Goal: Communication & Community: Participate in discussion

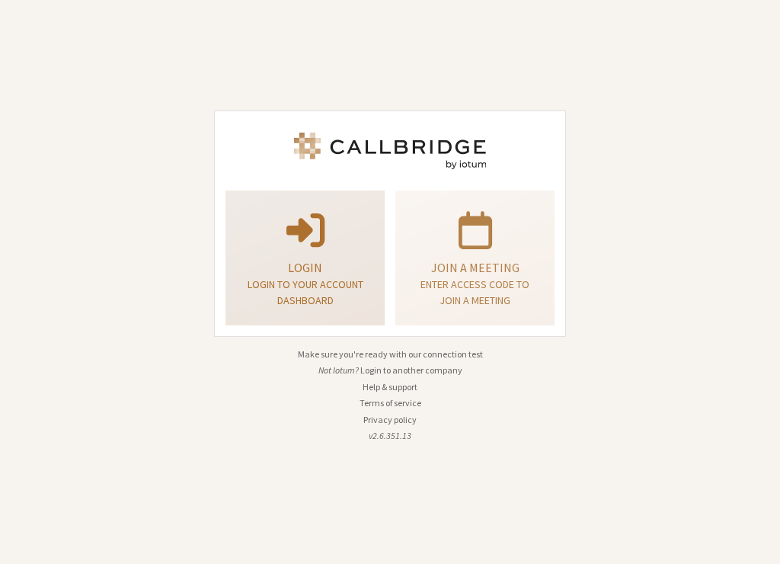
click at [374, 284] on div "Login Login to your account dashboard" at bounding box center [305, 258] width 142 height 123
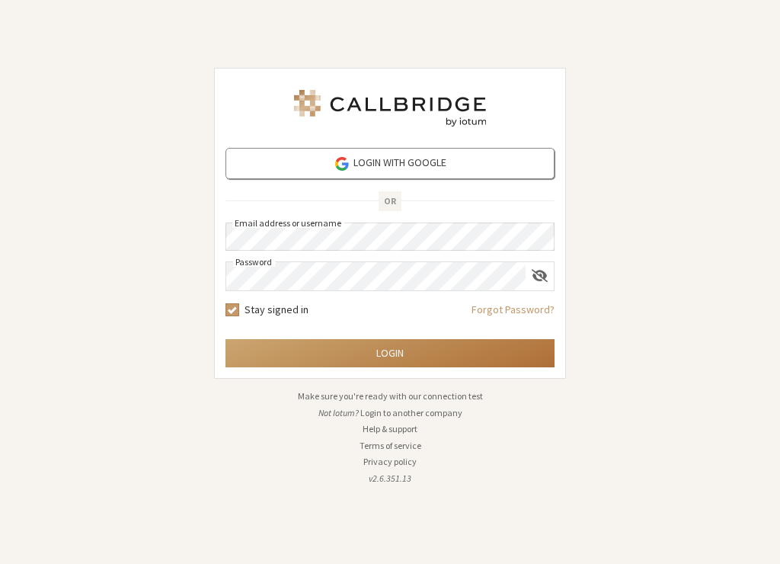
click at [475, 347] on button "Login" at bounding box center [390, 353] width 329 height 28
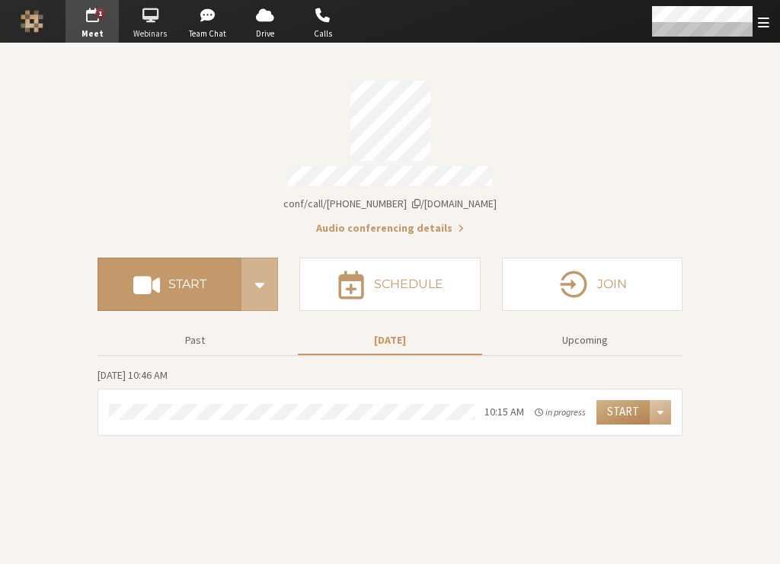
click at [131, 12] on span "button" at bounding box center [149, 15] width 53 height 24
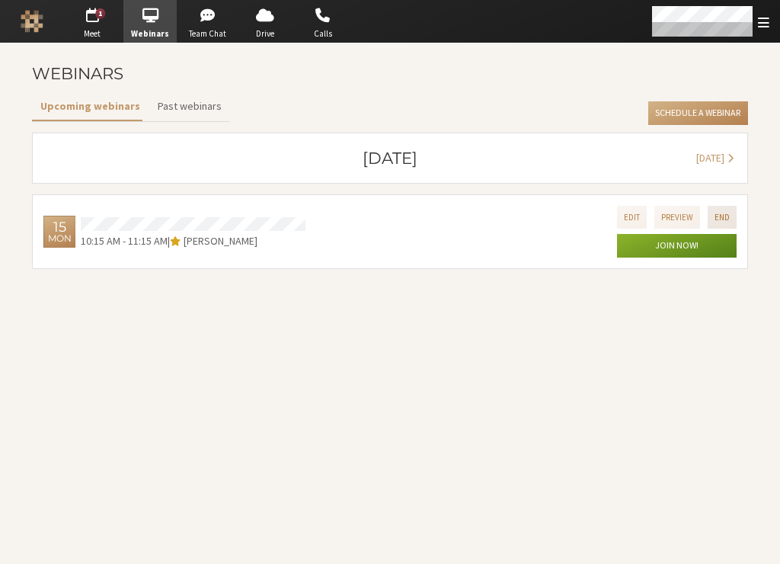
click at [714, 219] on button "End" at bounding box center [722, 217] width 29 height 22
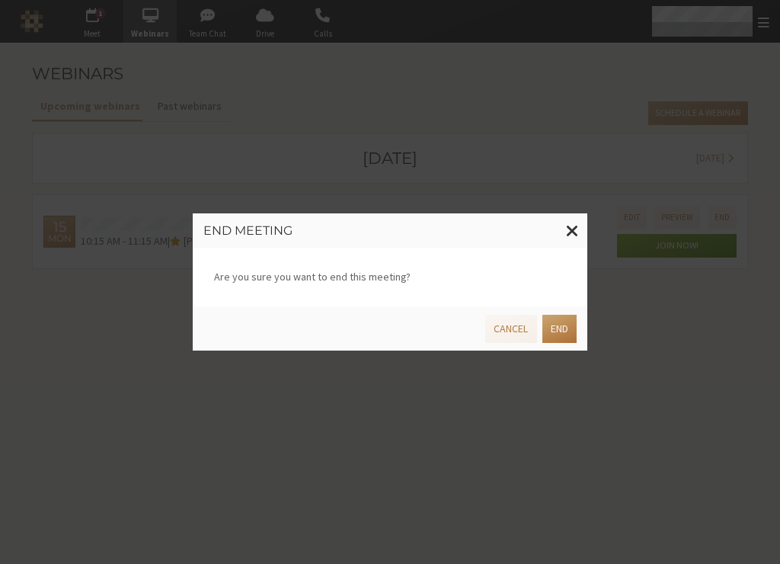
click at [544, 331] on button "End" at bounding box center [559, 329] width 34 height 28
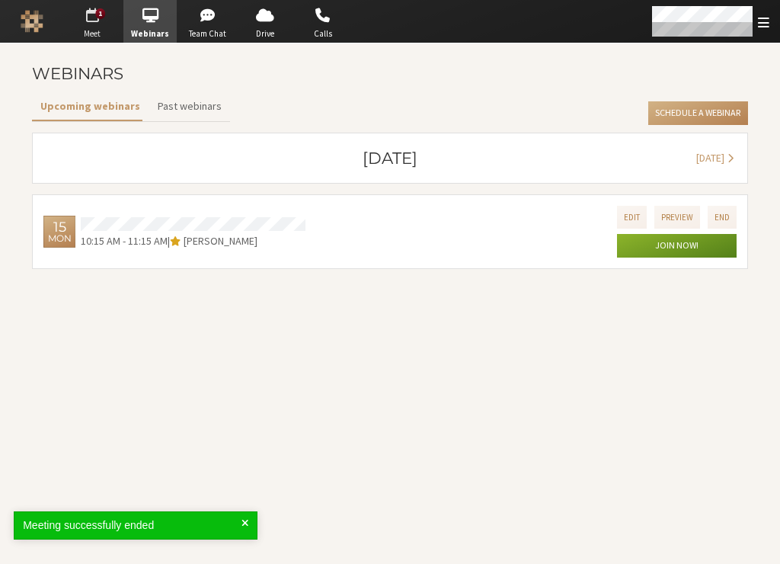
click at [87, 9] on span "button" at bounding box center [92, 15] width 53 height 24
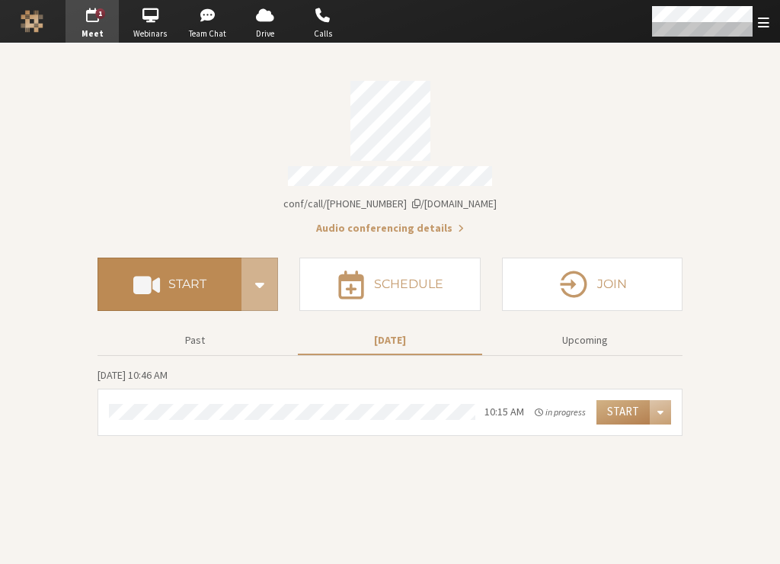
click at [214, 286] on button "Start" at bounding box center [170, 284] width 144 height 53
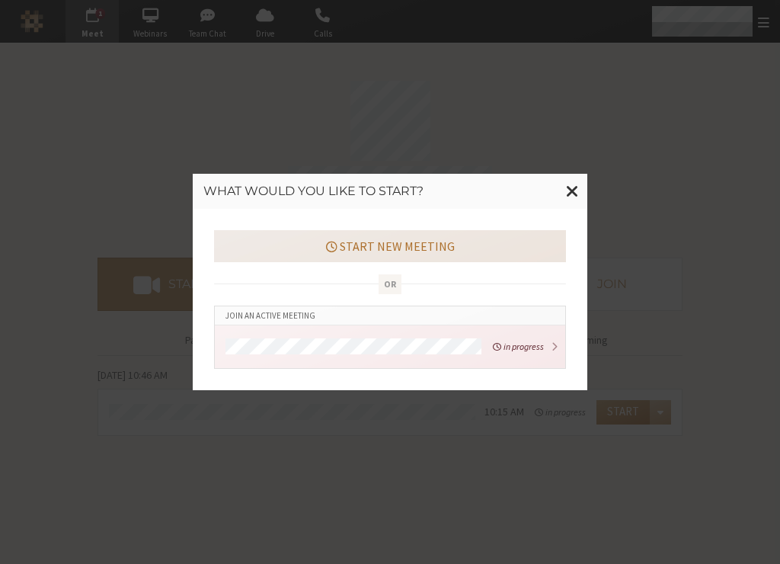
click at [366, 250] on button "Start new meeting" at bounding box center [390, 246] width 352 height 32
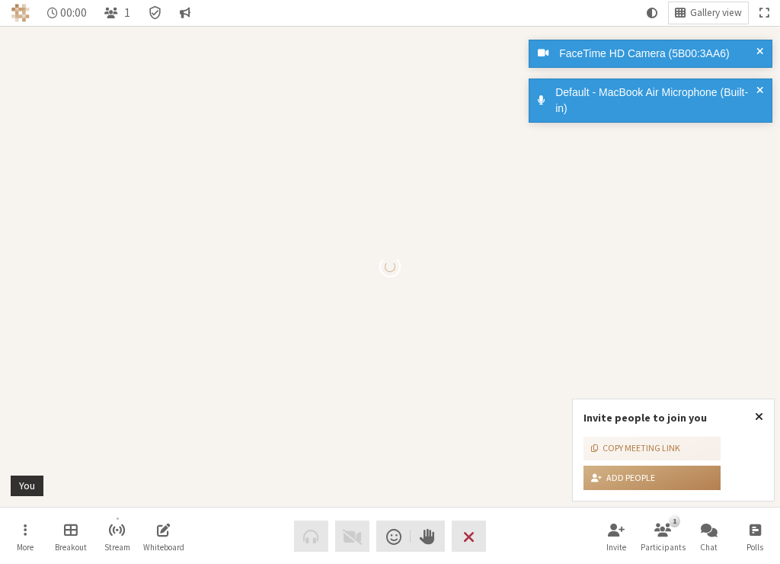
click at [759, 414] on span "Close popover" at bounding box center [759, 416] width 8 height 12
click at [762, 414] on video "Participant" at bounding box center [390, 266] width 780 height 481
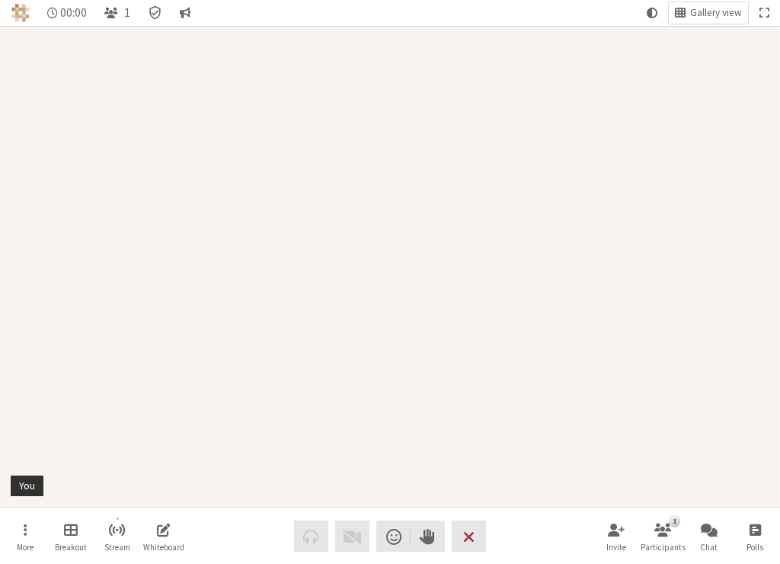
click at [437, 468] on div "Participant" at bounding box center [390, 266] width 780 height 481
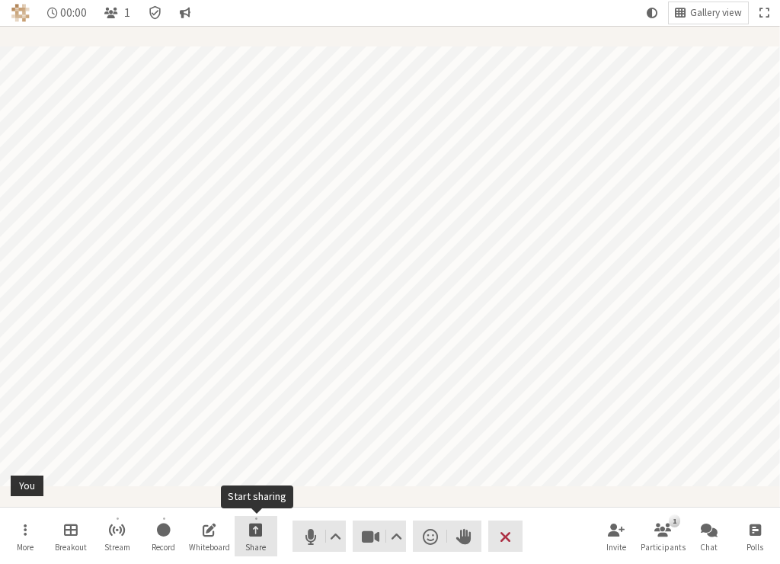
click at [261, 537] on span "Start sharing" at bounding box center [256, 529] width 14 height 18
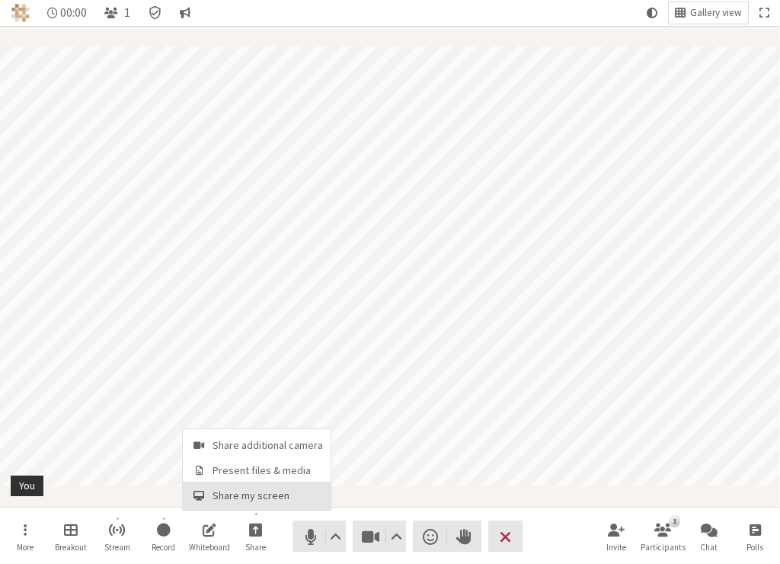
click at [261, 499] on span "Share my screen" at bounding box center [268, 495] width 110 height 11
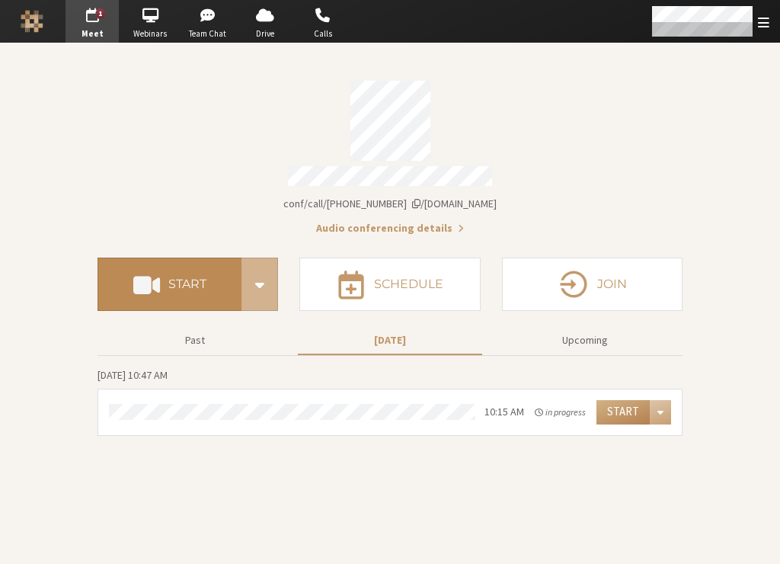
click at [209, 291] on button "Start" at bounding box center [170, 284] width 144 height 53
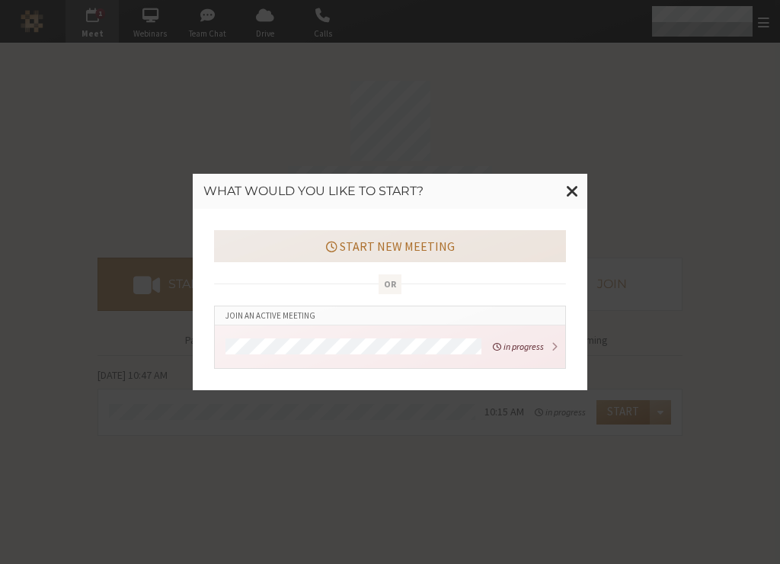
click at [296, 249] on button "Start new meeting" at bounding box center [390, 246] width 352 height 32
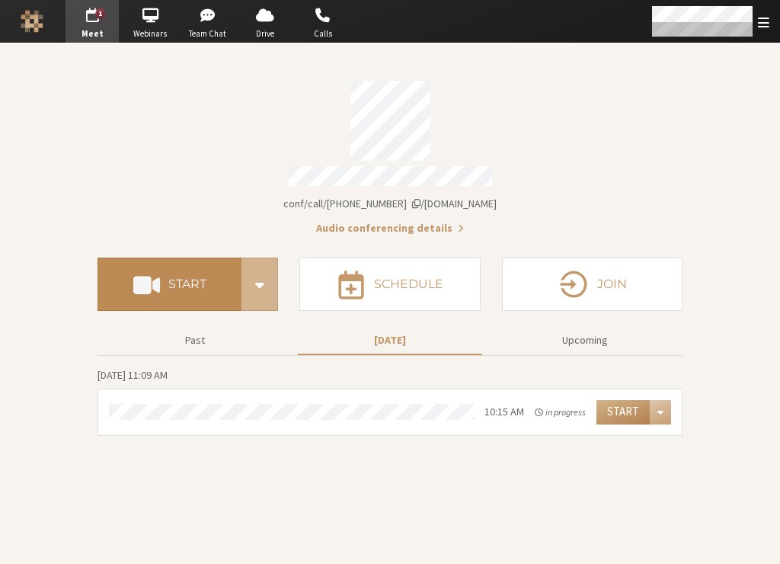
click at [184, 286] on button "Start" at bounding box center [170, 284] width 144 height 53
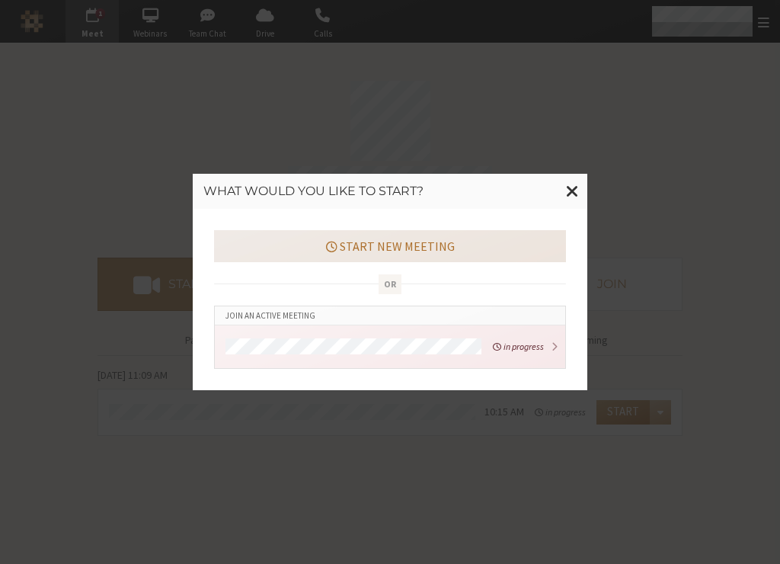
click at [408, 247] on button "Start new meeting" at bounding box center [390, 246] width 352 height 32
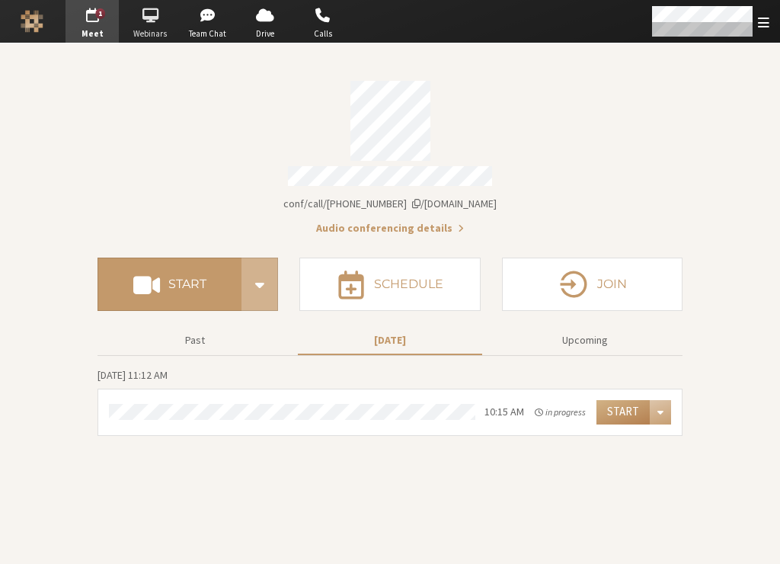
click at [155, 17] on span "button" at bounding box center [149, 15] width 53 height 24
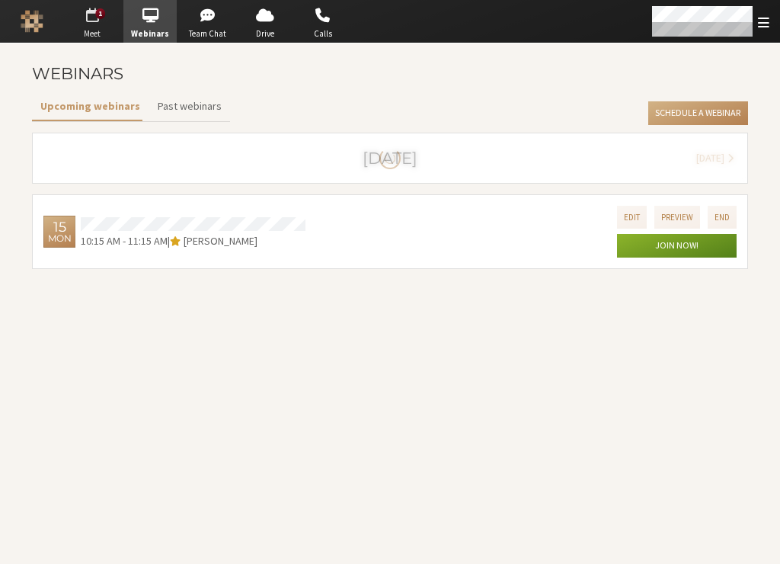
click at [84, 14] on span "button" at bounding box center [92, 15] width 53 height 24
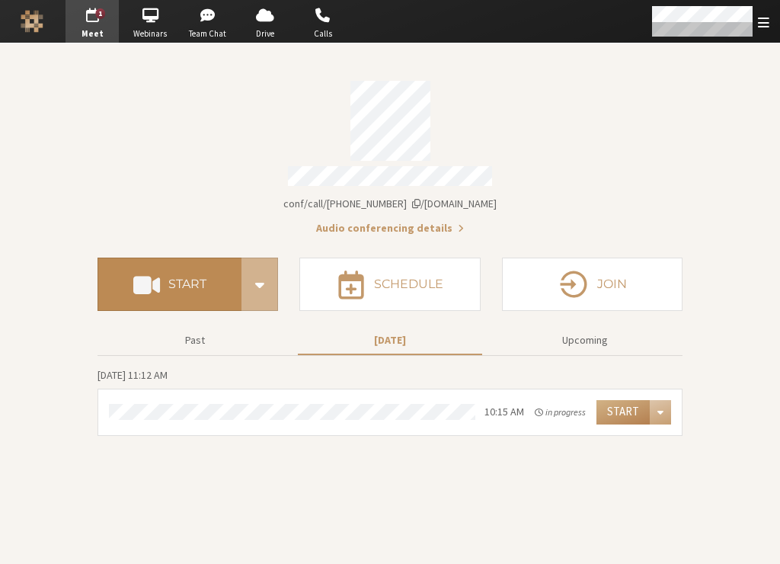
click at [163, 282] on button "Start" at bounding box center [170, 284] width 144 height 53
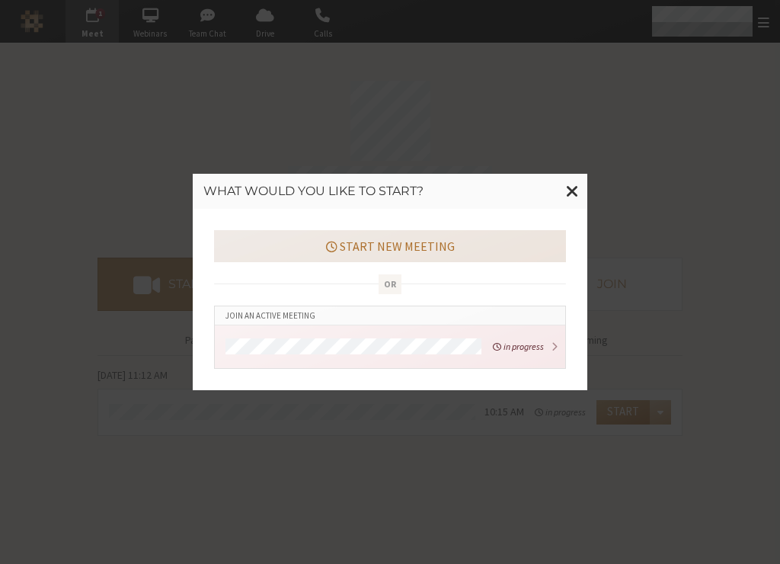
click at [295, 252] on button "Start new meeting" at bounding box center [390, 246] width 352 height 32
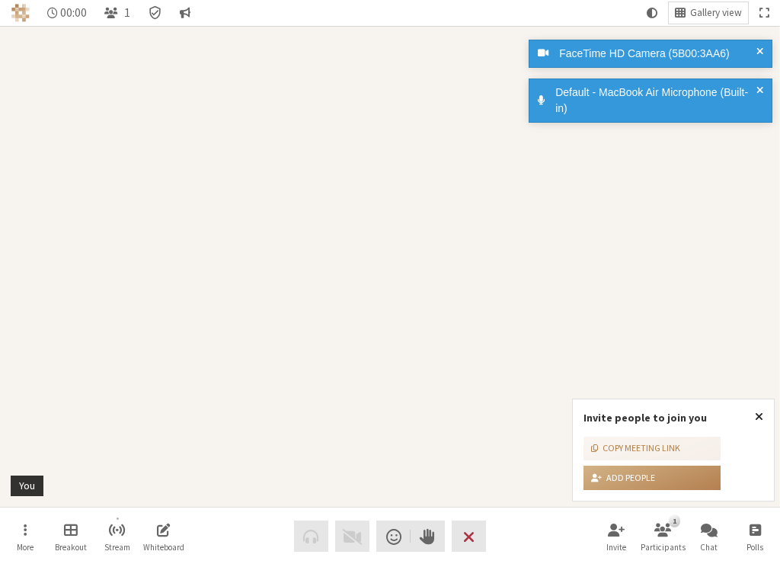
click at [759, 416] on span "Close popover" at bounding box center [759, 416] width 8 height 12
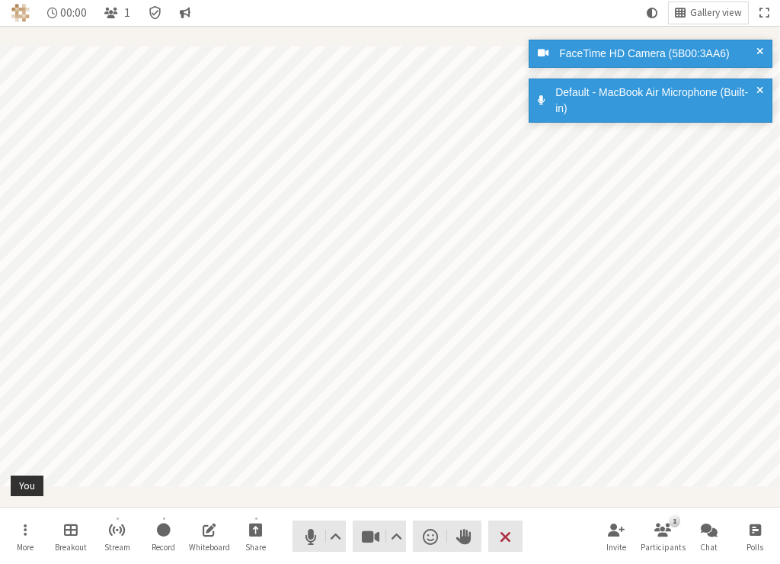
click at [282, 503] on div "Participant" at bounding box center [390, 266] width 780 height 481
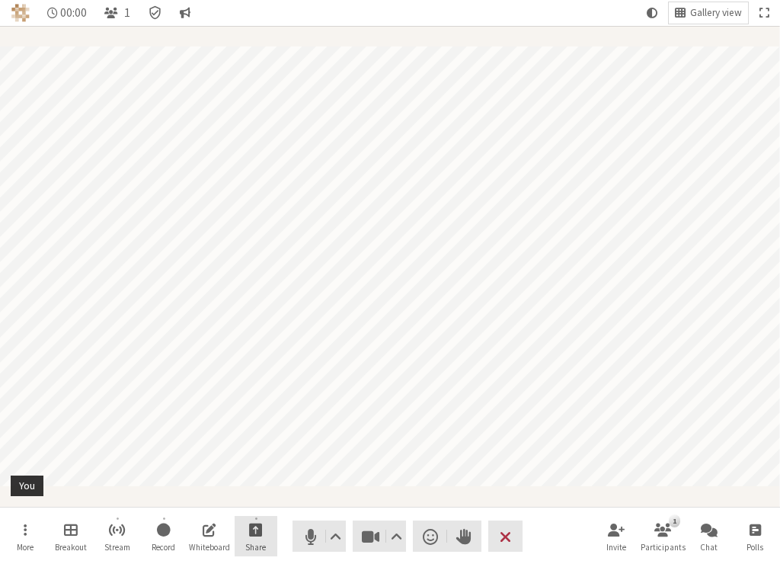
click at [260, 535] on span "Start sharing" at bounding box center [256, 529] width 14 height 18
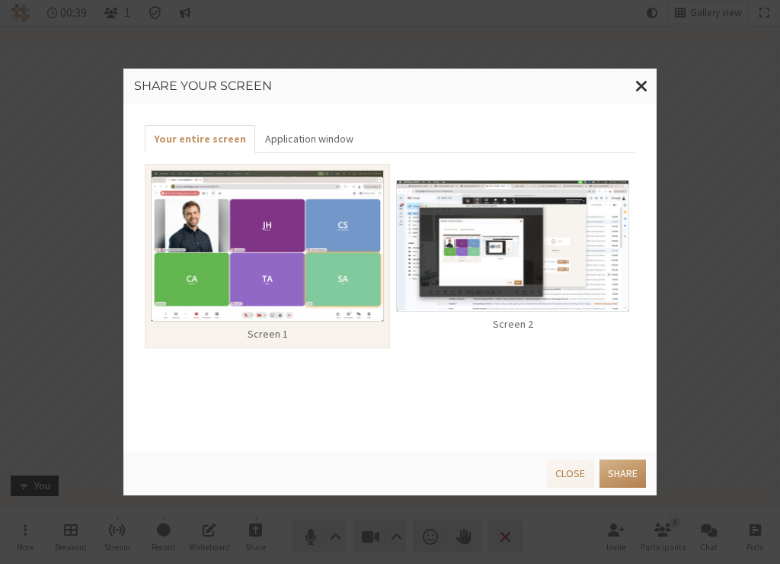
click at [607, 262] on img at bounding box center [512, 246] width 233 height 132
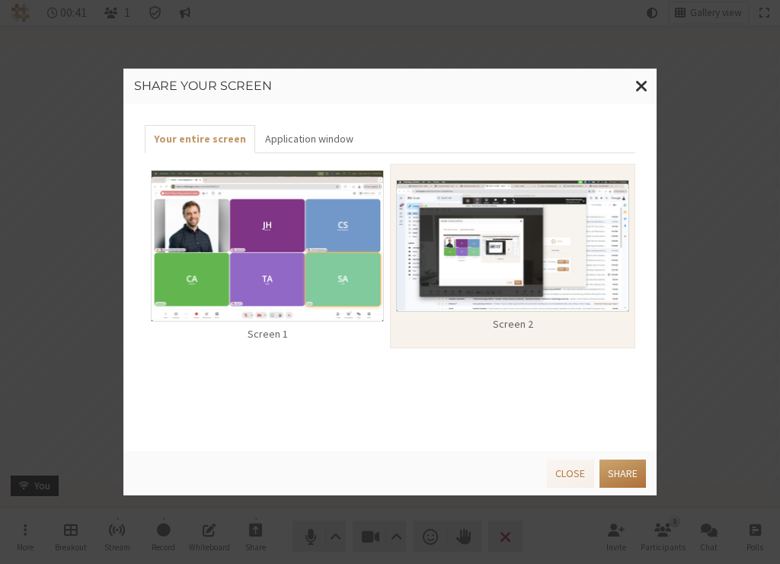
click at [630, 472] on button "Share" at bounding box center [623, 473] width 46 height 28
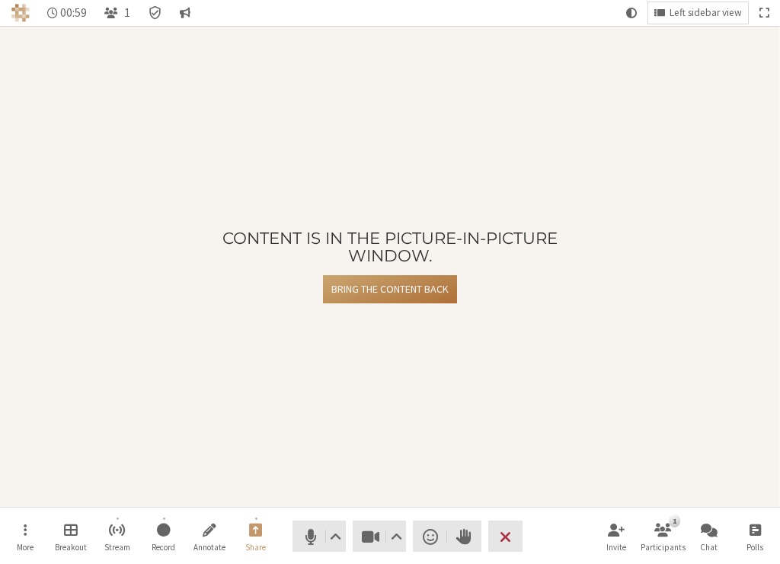
click at [423, 288] on button "Bring the content back" at bounding box center [390, 289] width 134 height 28
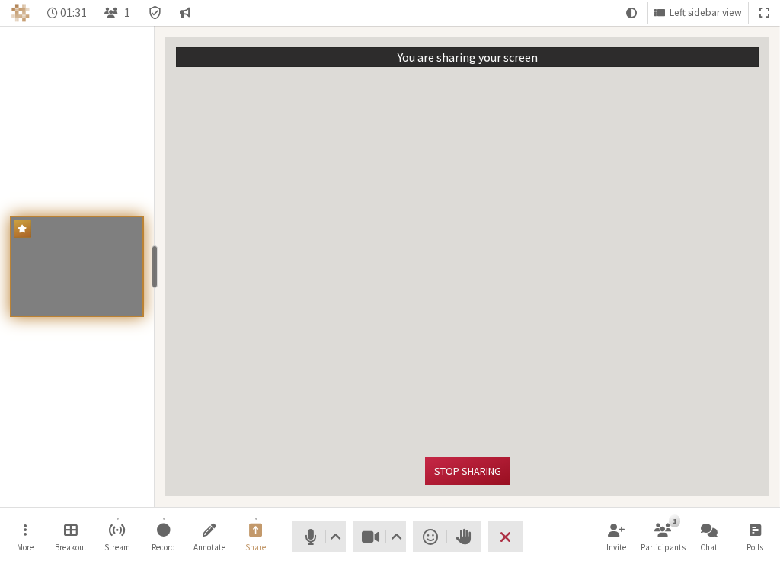
click at [468, 469] on button "Stop sharing" at bounding box center [467, 471] width 84 height 28
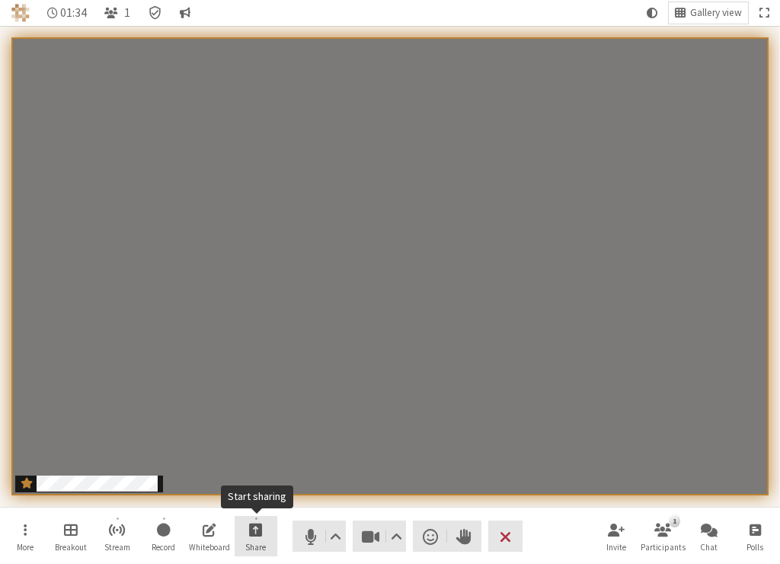
click at [266, 529] on button "Share" at bounding box center [256, 536] width 43 height 41
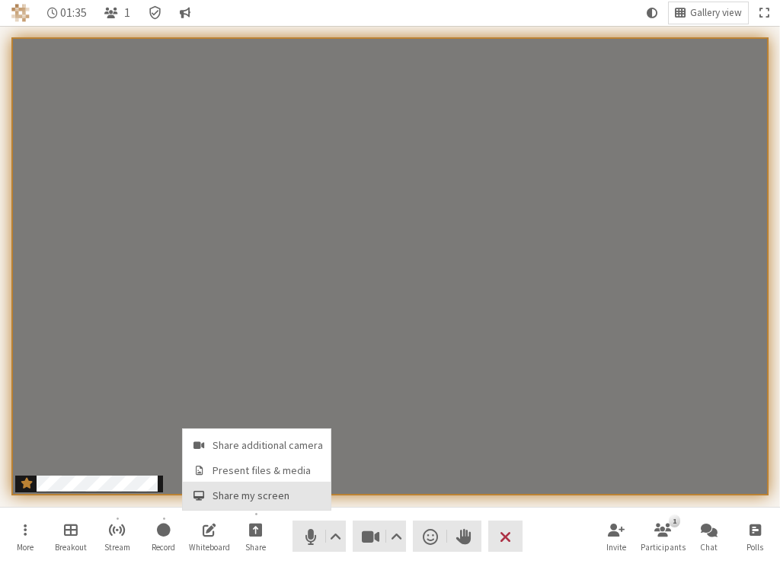
click at [273, 491] on span "Share my screen" at bounding box center [268, 495] width 110 height 11
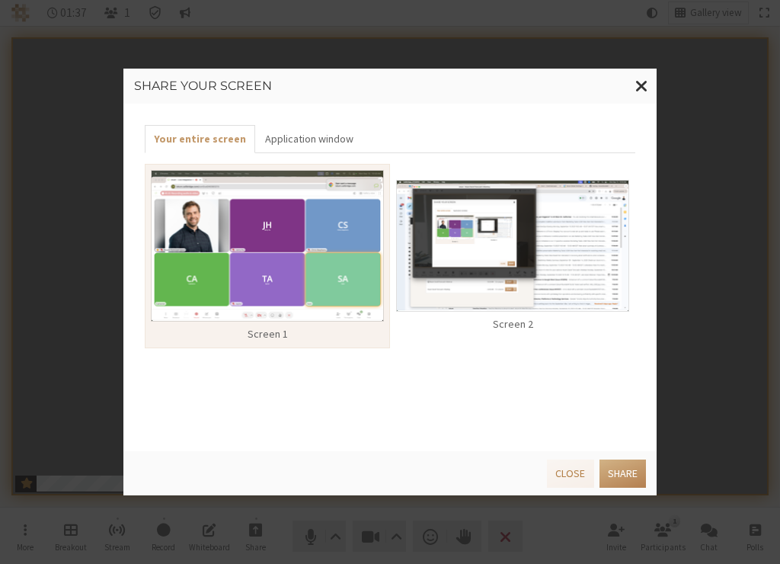
click at [405, 242] on img at bounding box center [512, 246] width 233 height 132
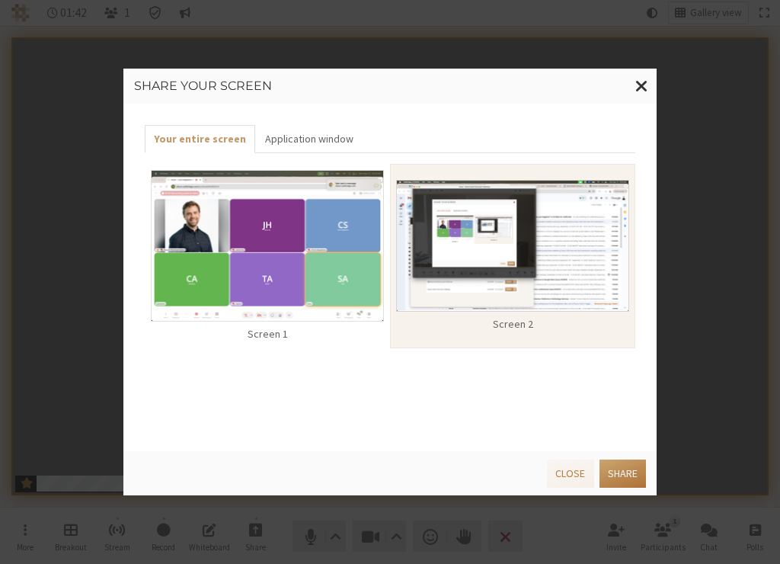
click at [626, 472] on button "Share" at bounding box center [623, 473] width 46 height 28
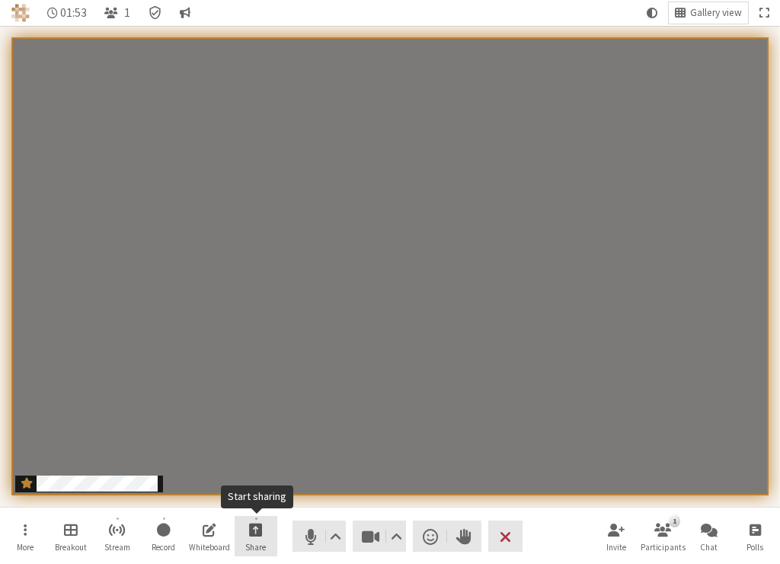
click at [255, 526] on span "Start sharing" at bounding box center [256, 529] width 14 height 18
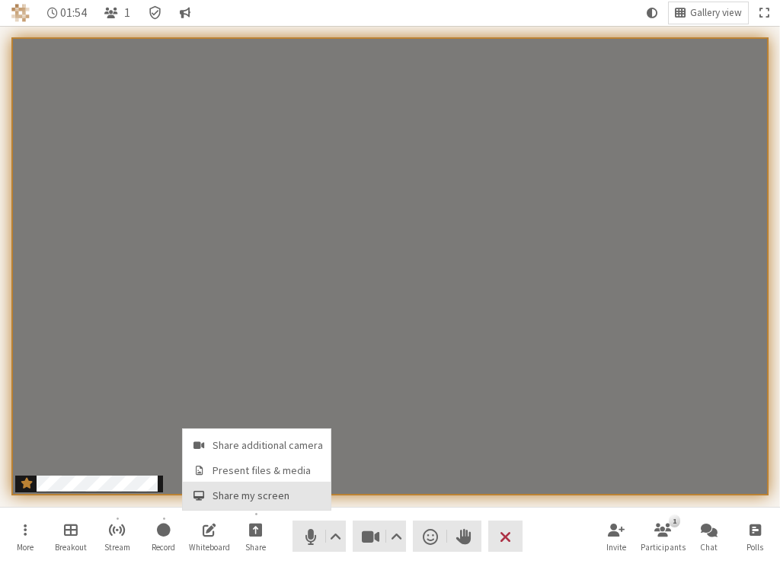
click at [264, 491] on span "Share my screen" at bounding box center [268, 495] width 110 height 11
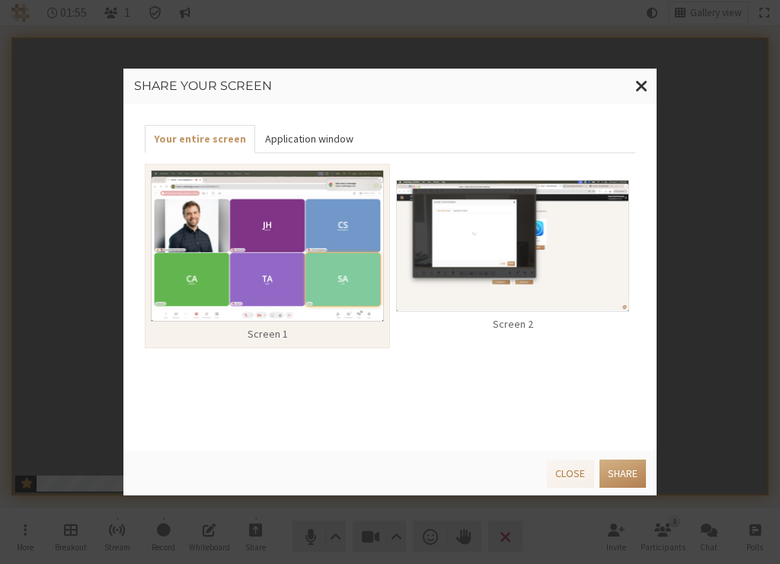
click at [334, 134] on button "Application window" at bounding box center [308, 139] width 107 height 28
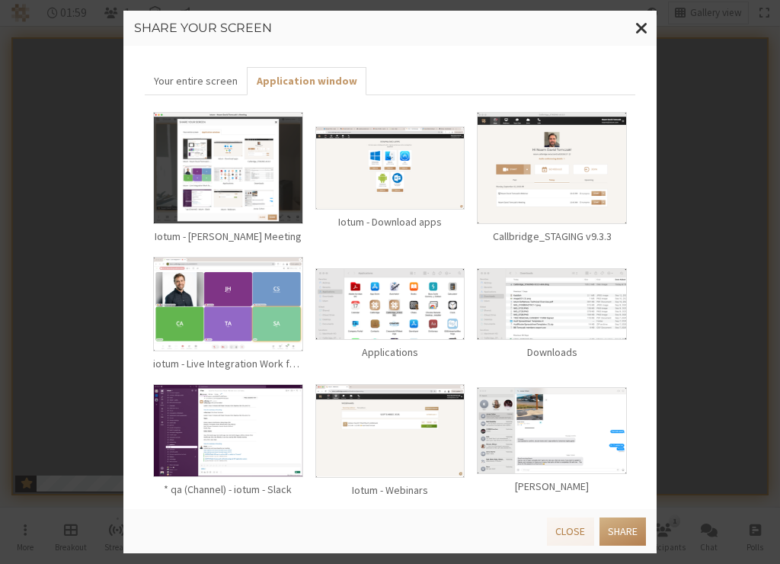
click at [250, 400] on img at bounding box center [228, 430] width 150 height 93
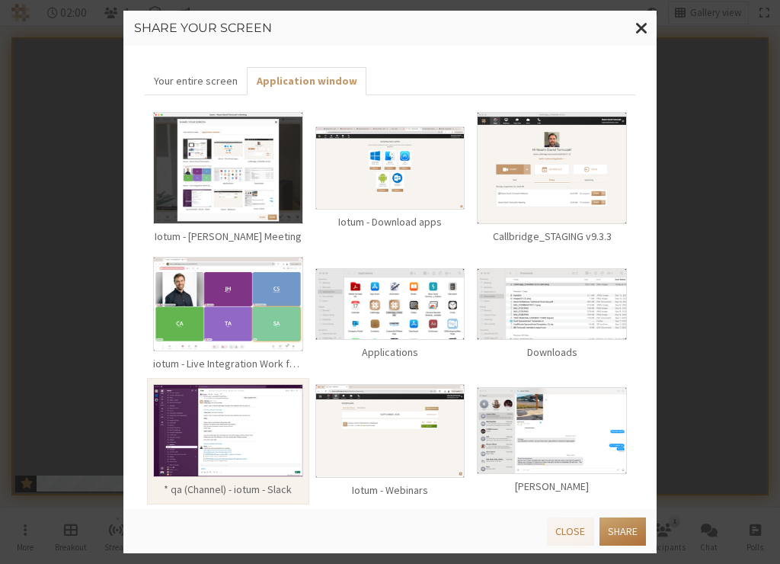
click at [616, 536] on button "Share" at bounding box center [623, 531] width 46 height 28
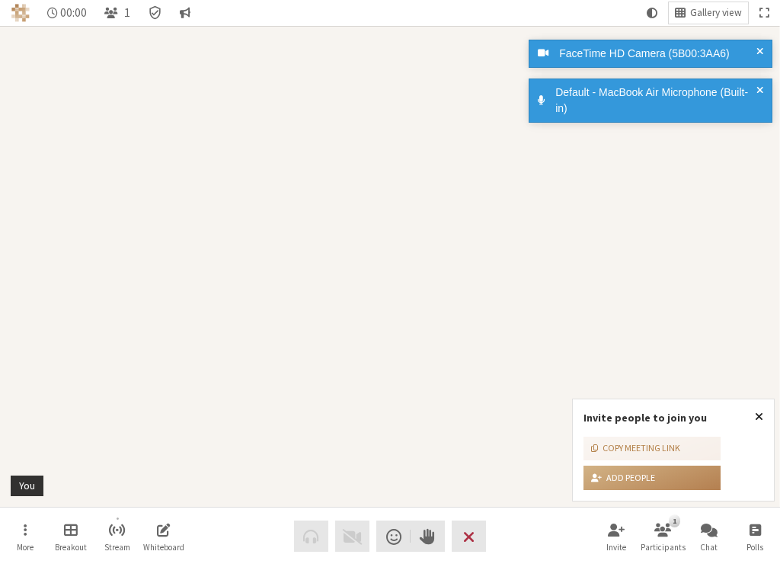
click at [760, 415] on span "Close popover" at bounding box center [759, 416] width 8 height 12
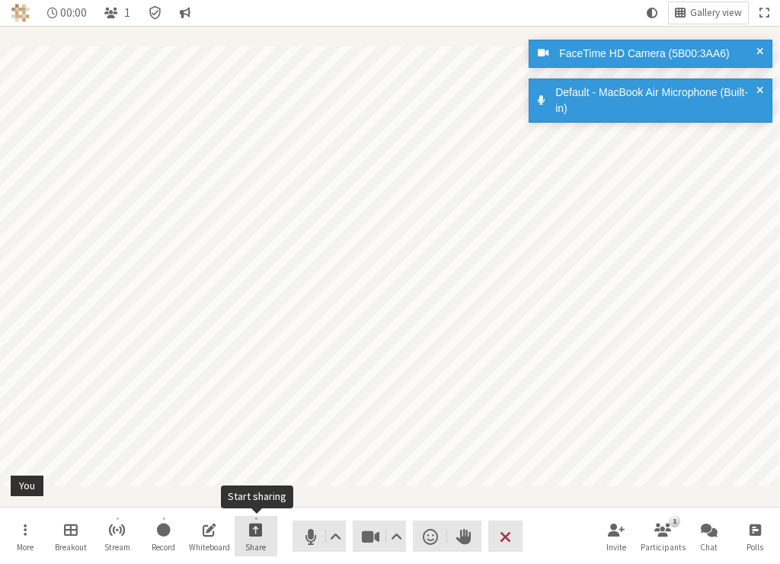
click at [248, 538] on button "Share" at bounding box center [256, 536] width 43 height 41
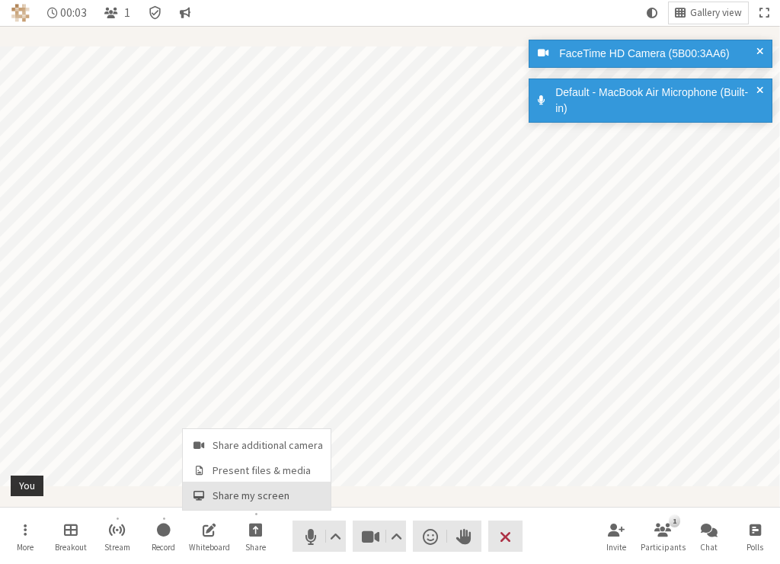
click at [257, 503] on button "Share my screen" at bounding box center [257, 494] width 148 height 27
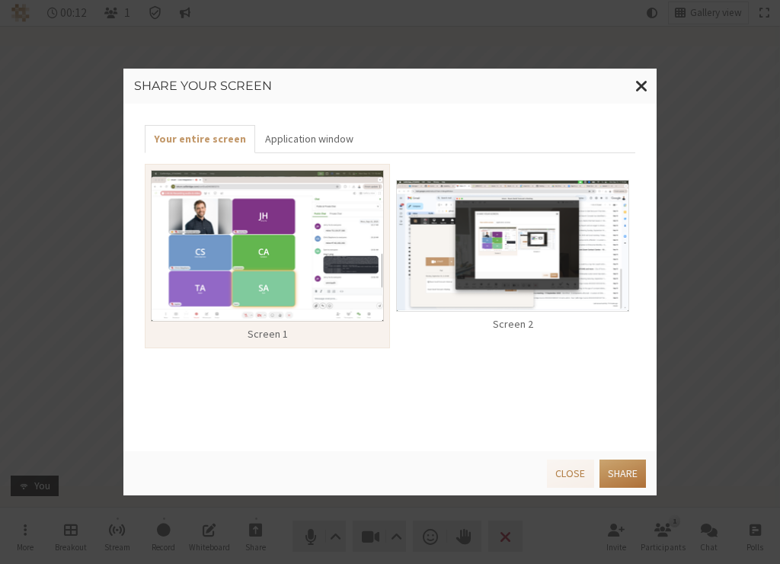
click at [622, 472] on button "Share" at bounding box center [623, 473] width 46 height 28
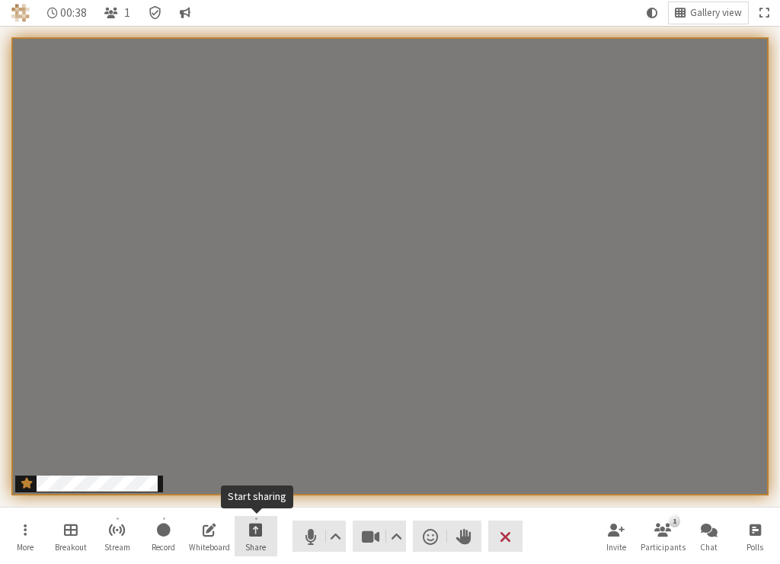
click at [247, 533] on button "Share" at bounding box center [256, 536] width 43 height 41
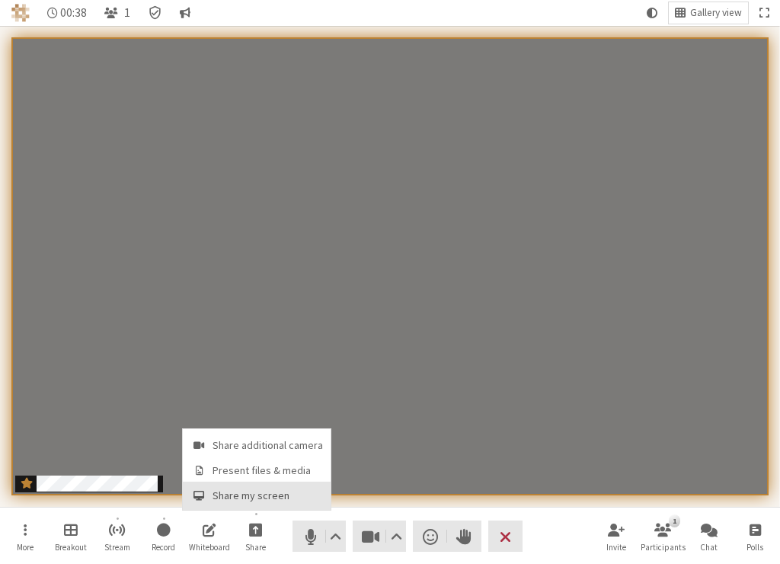
click at [244, 503] on button "Share my screen" at bounding box center [257, 494] width 148 height 27
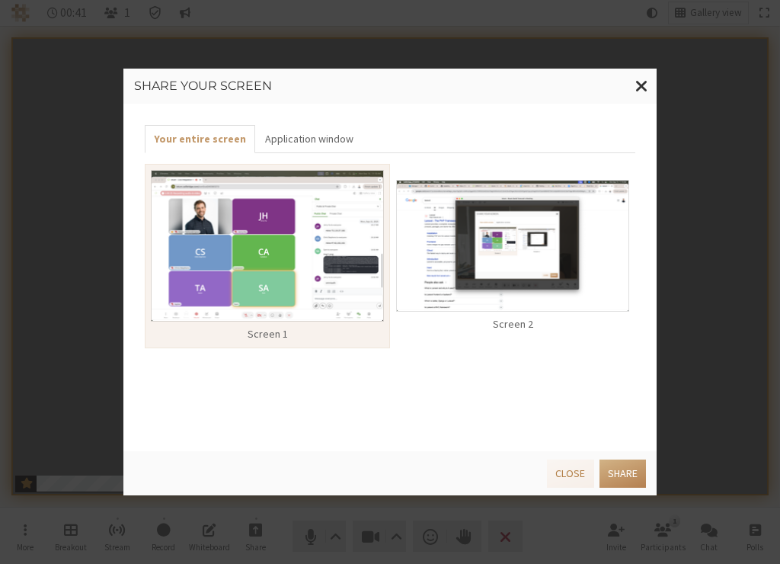
click at [315, 273] on img at bounding box center [267, 246] width 233 height 152
click at [529, 231] on img at bounding box center [512, 246] width 233 height 132
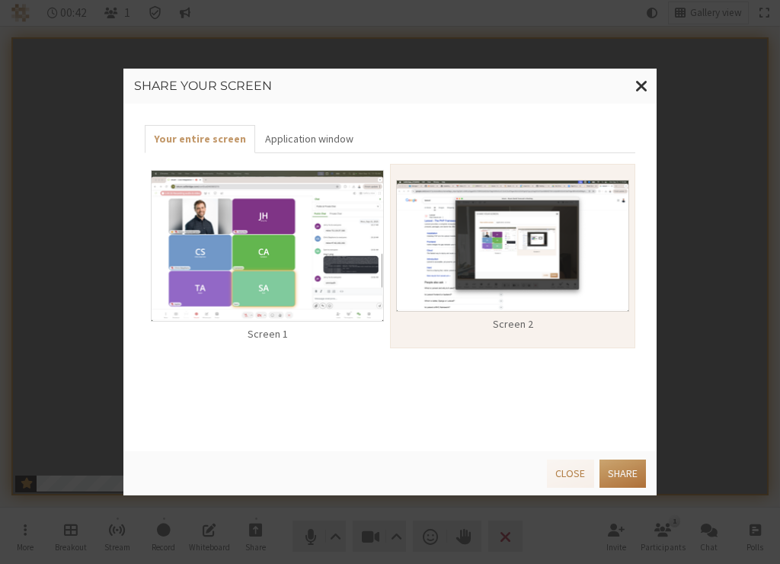
click at [621, 481] on button "Share" at bounding box center [623, 473] width 46 height 28
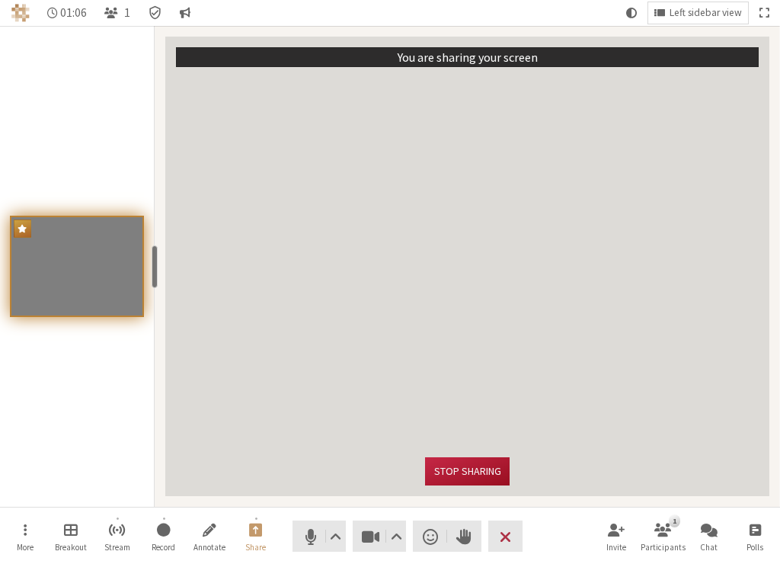
click at [476, 476] on button "Stop sharing" at bounding box center [467, 471] width 84 height 28
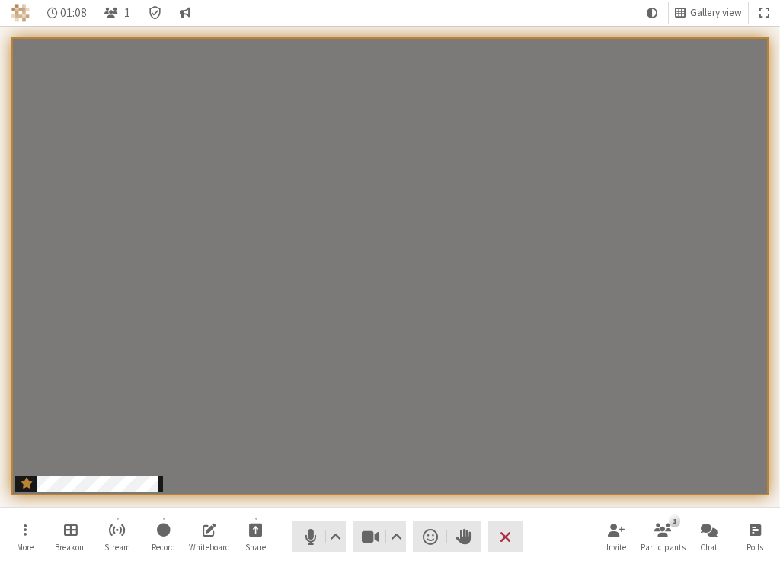
click at [555, 533] on nav "More Breakout Stream Record Whiteboard Share Audio Video Send a reaction Raise …" at bounding box center [390, 535] width 773 height 57
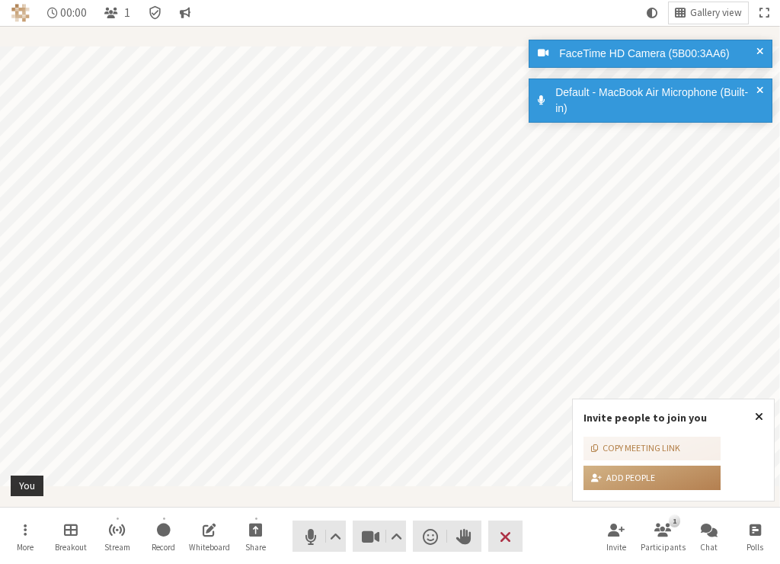
click at [762, 416] on span "Close popover" at bounding box center [759, 416] width 8 height 12
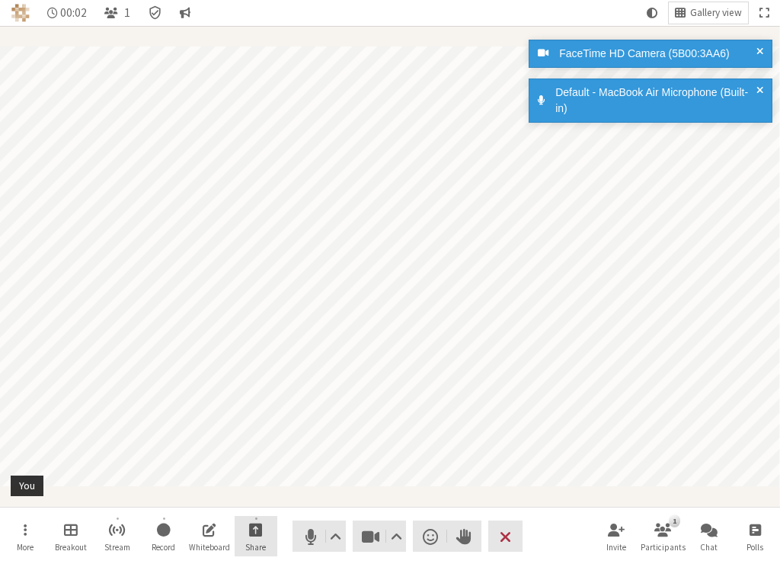
click at [249, 533] on span "Start sharing" at bounding box center [256, 529] width 14 height 18
click at [728, 2] on button "Gallery view" at bounding box center [708, 12] width 79 height 21
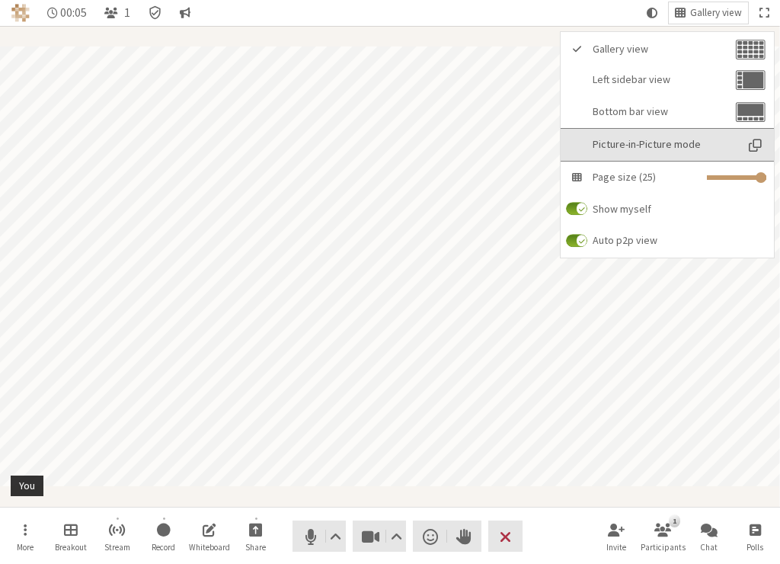
click at [686, 154] on button "Picture-in-Picture mode" at bounding box center [667, 145] width 213 height 32
